Goal: Find specific page/section: Find specific page/section

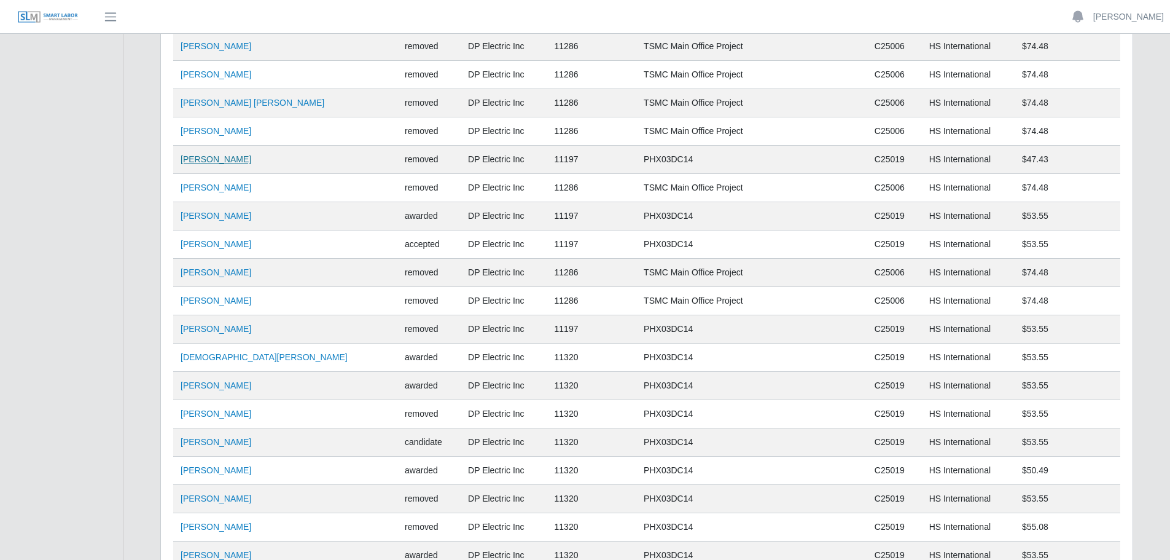
scroll to position [8373, 0]
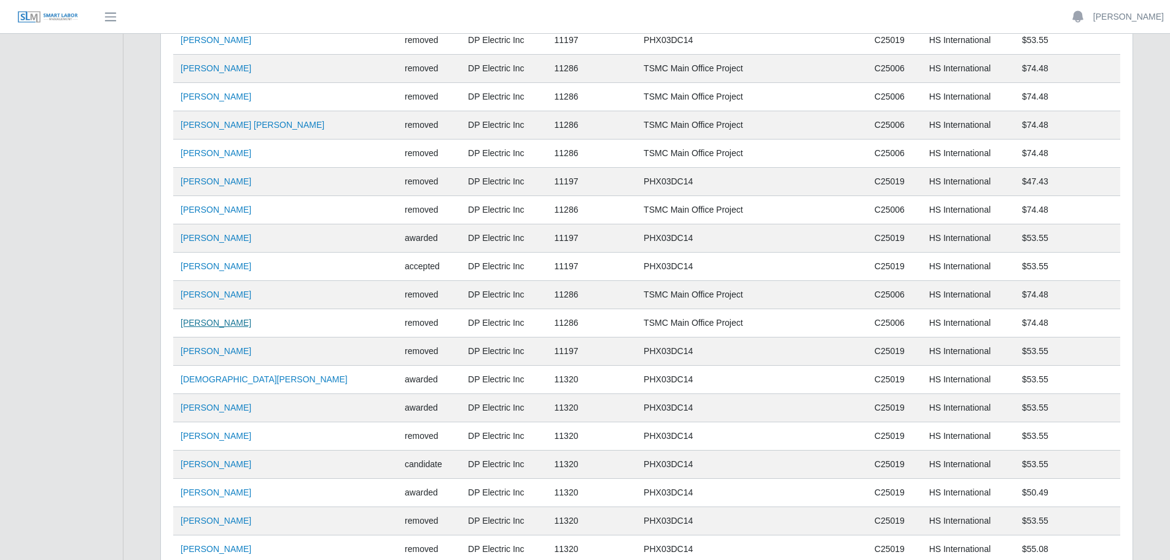
click at [216, 322] on link "Joseph Peters" at bounding box center [216, 323] width 71 height 10
click at [203, 321] on link "Joseph Peters" at bounding box center [216, 323] width 71 height 10
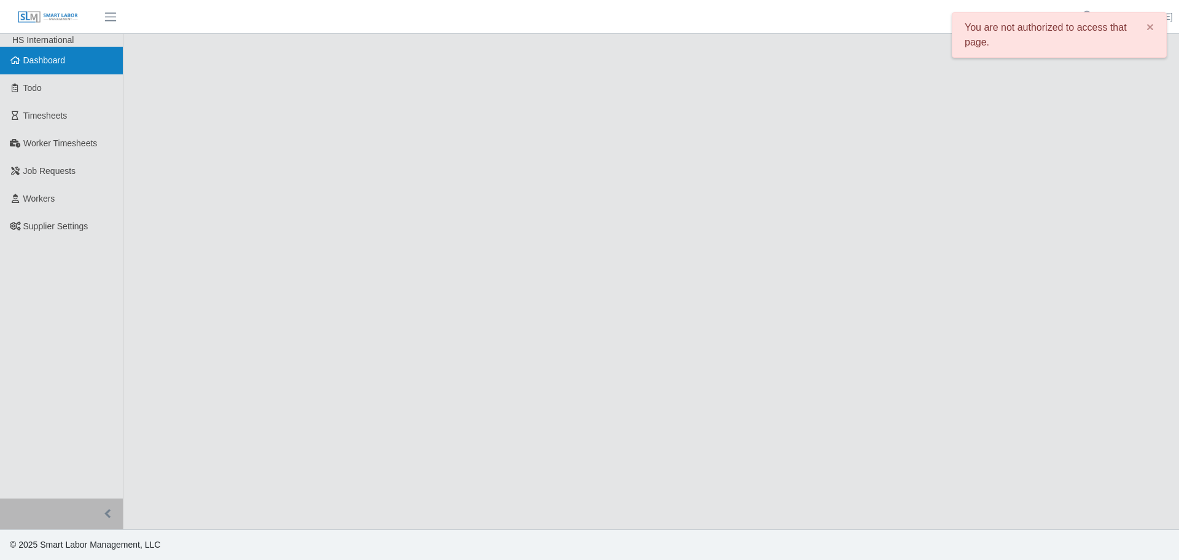
click at [41, 52] on link "Dashboard" at bounding box center [61, 61] width 123 height 28
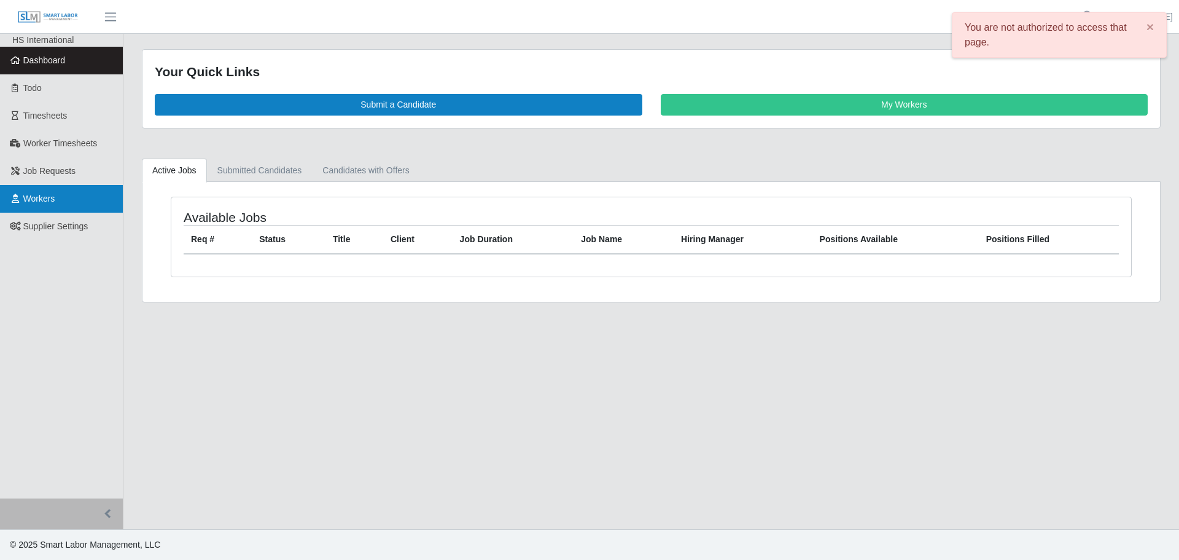
click at [41, 197] on span "Workers" at bounding box center [39, 198] width 32 height 10
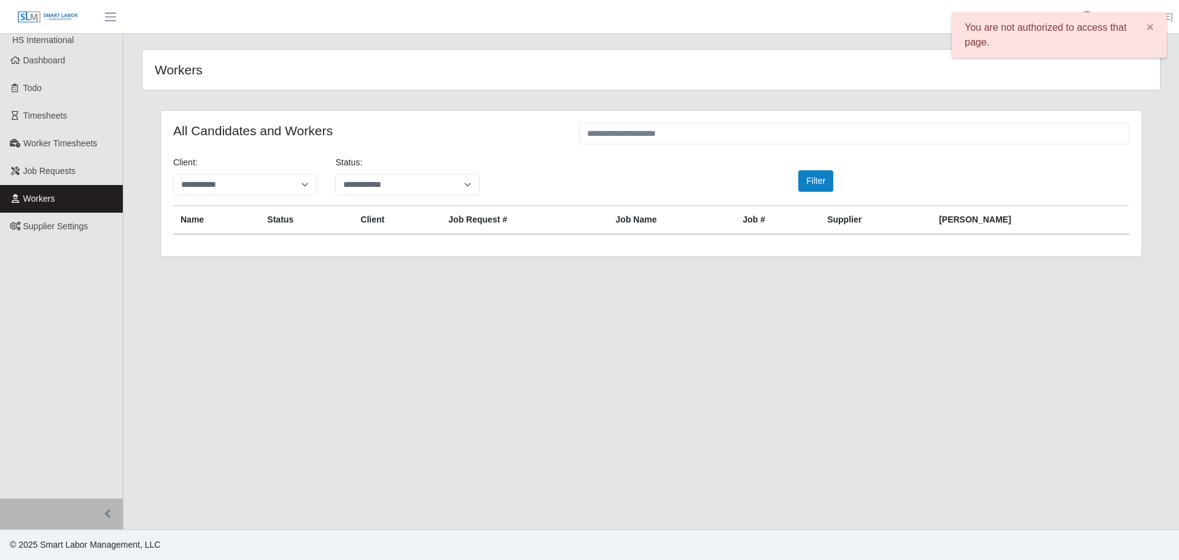
click at [57, 19] on img at bounding box center [47, 17] width 61 height 14
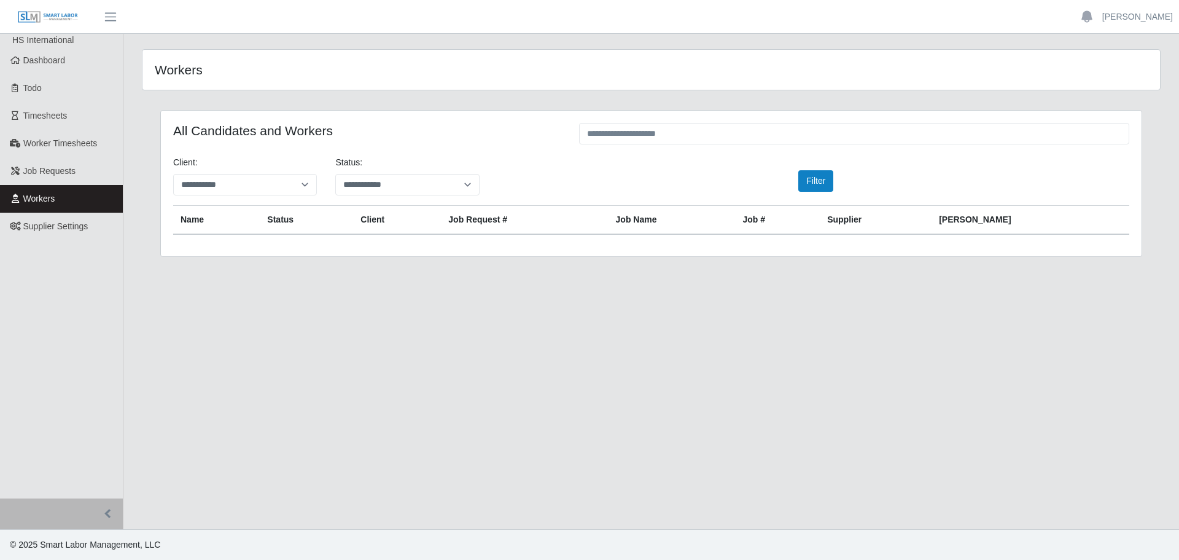
click at [50, 16] on img at bounding box center [47, 17] width 61 height 14
click at [43, 7] on link at bounding box center [47, 17] width 95 height 34
click at [35, 64] on span "Dashboard" at bounding box center [44, 60] width 42 height 10
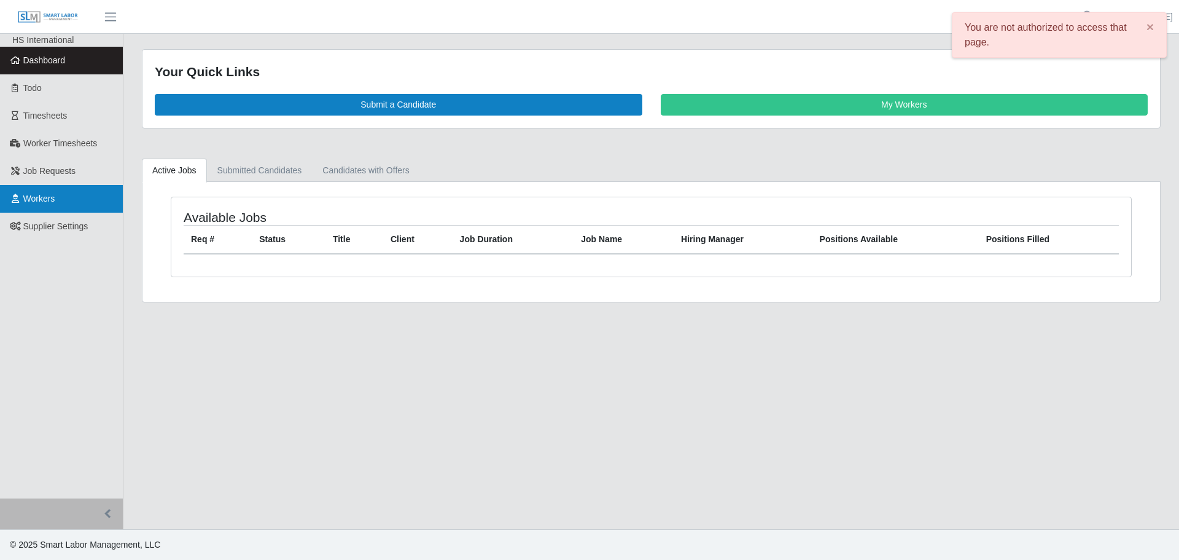
click at [58, 193] on link "Workers" at bounding box center [61, 199] width 123 height 28
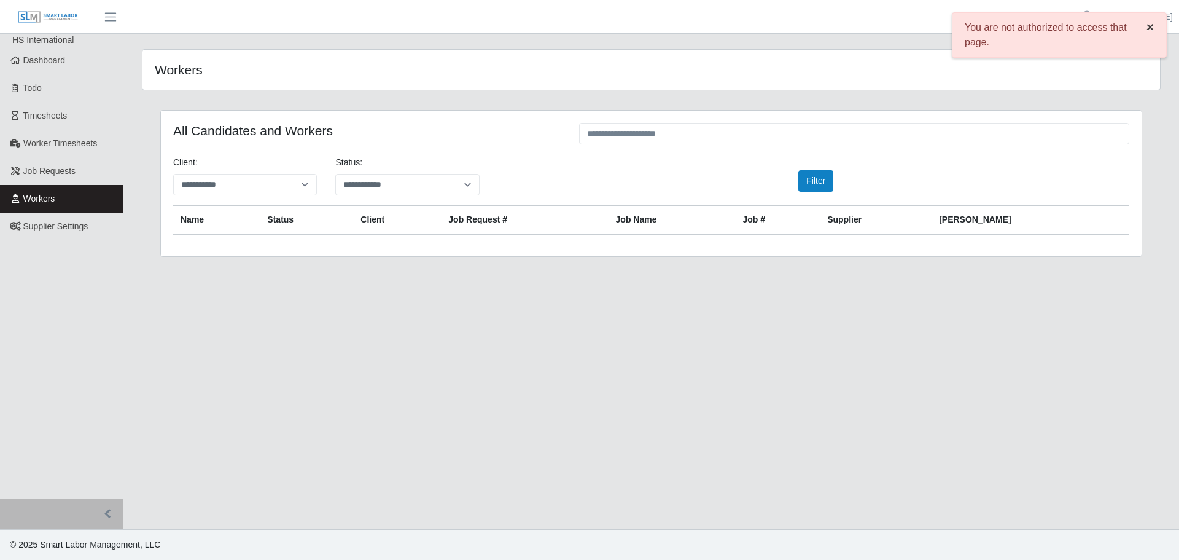
click at [1155, 26] on button "×" at bounding box center [1150, 27] width 32 height 28
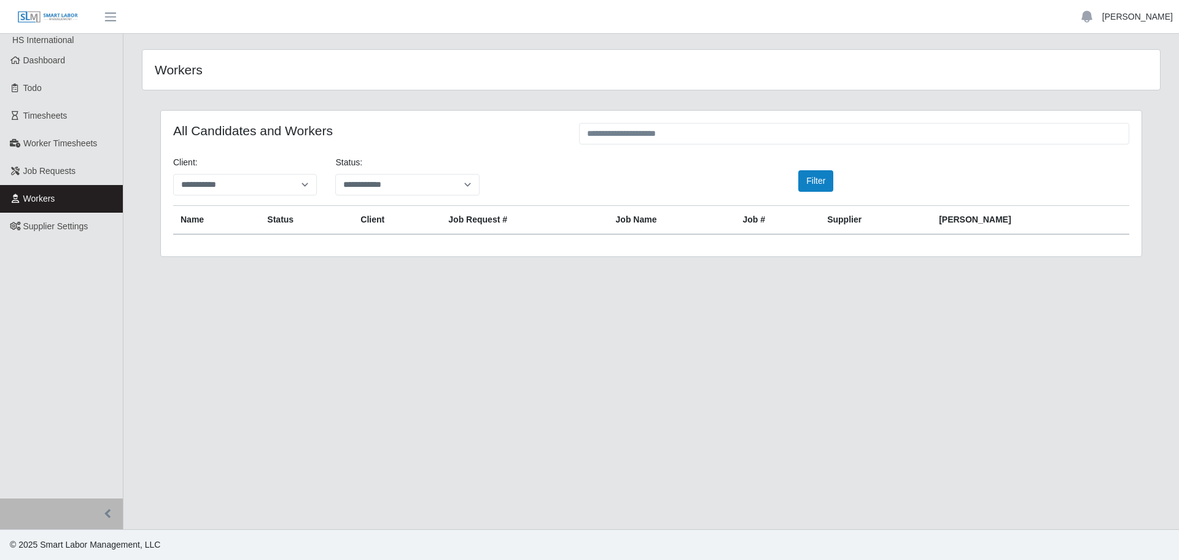
click at [1137, 18] on link "[PERSON_NAME]" at bounding box center [1137, 16] width 71 height 13
click at [1115, 83] on link "Logout" at bounding box center [1123, 85] width 111 height 26
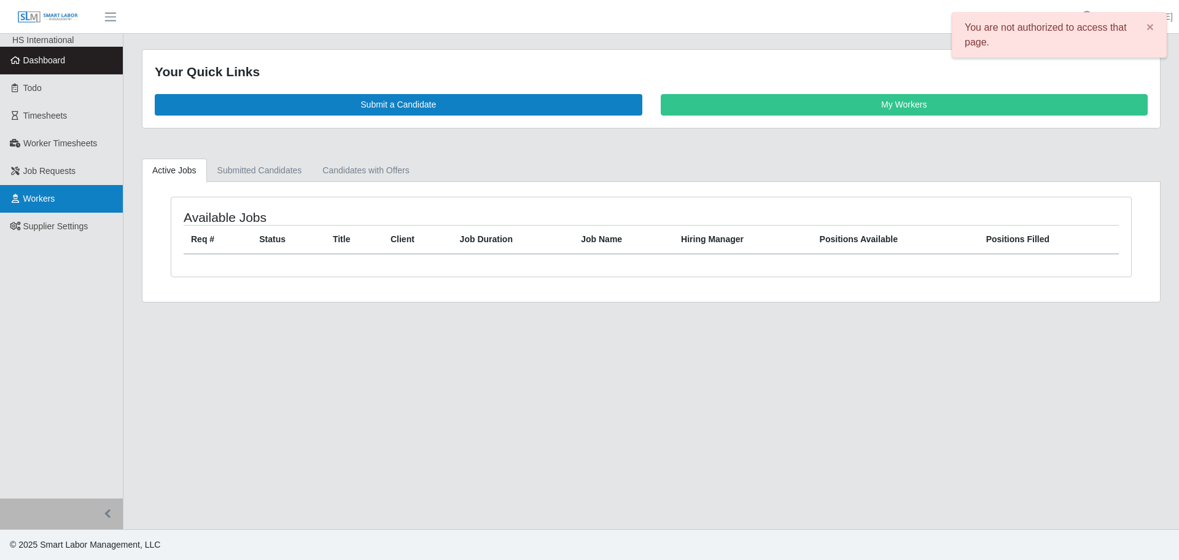
click at [28, 193] on span "Workers" at bounding box center [39, 198] width 32 height 10
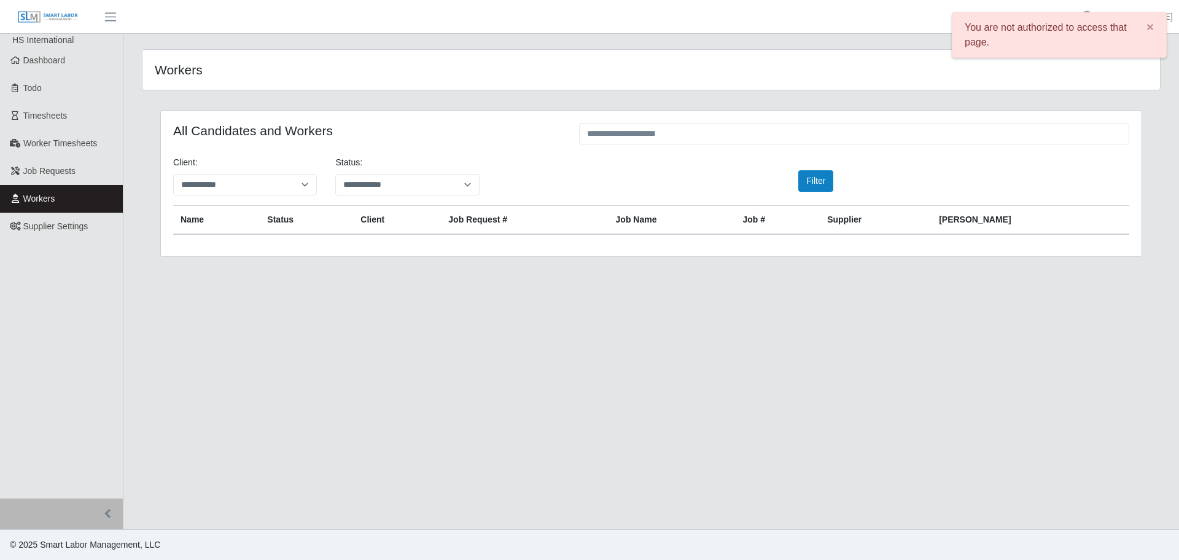
click at [20, 193] on link "Workers" at bounding box center [61, 199] width 123 height 28
